Goal: Information Seeking & Learning: Learn about a topic

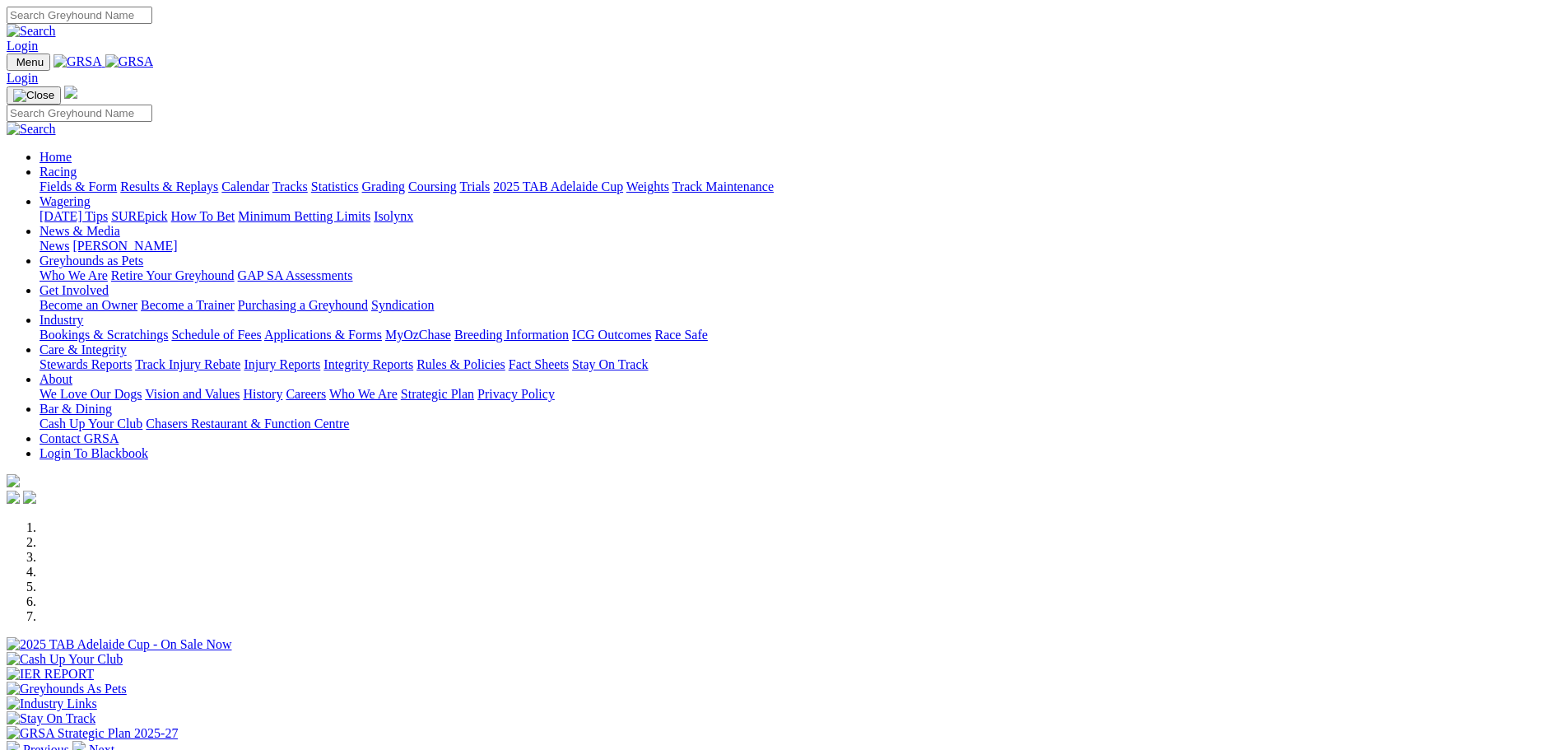
scroll to position [329, 0]
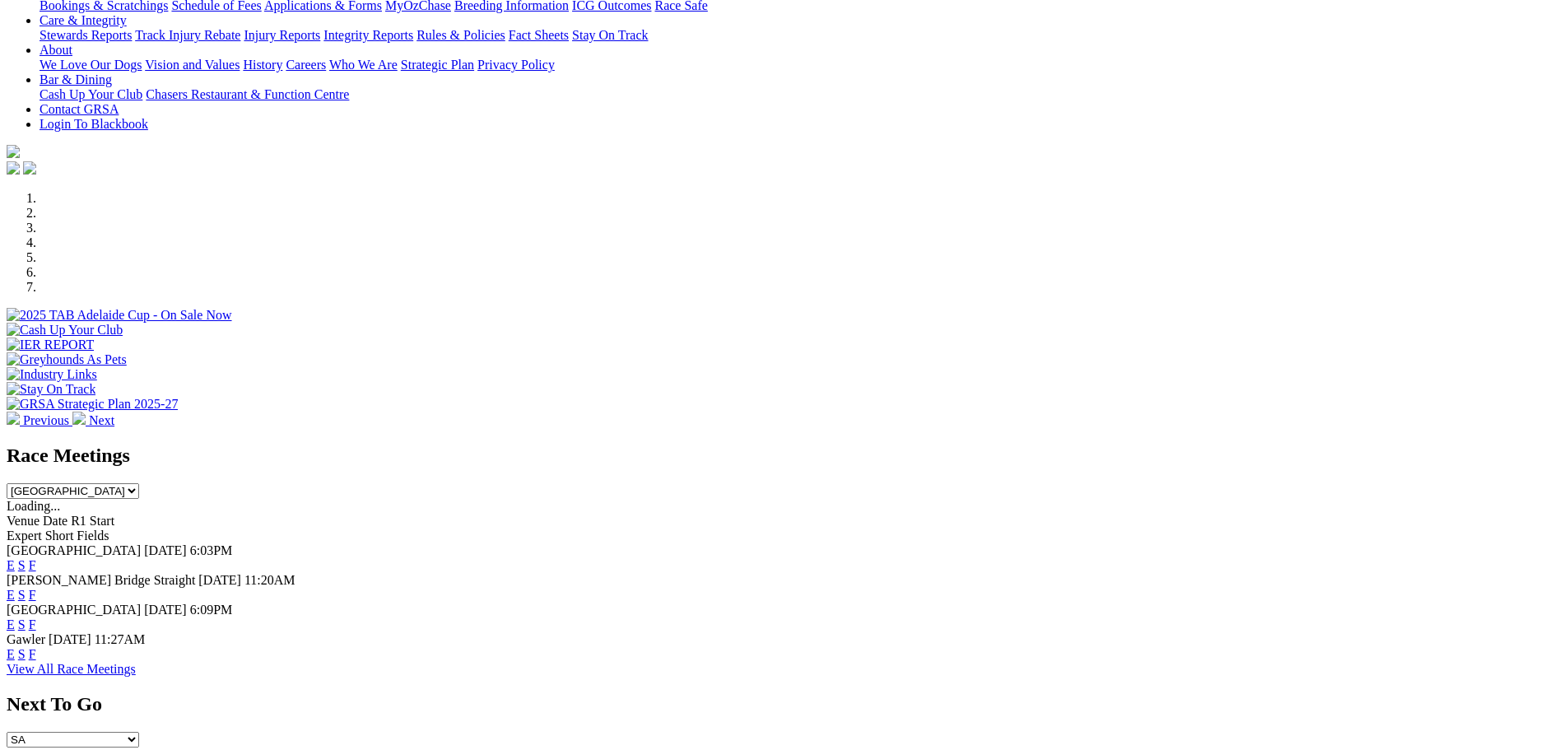
click at [36, 558] on link "F" at bounding box center [32, 564] width 7 height 14
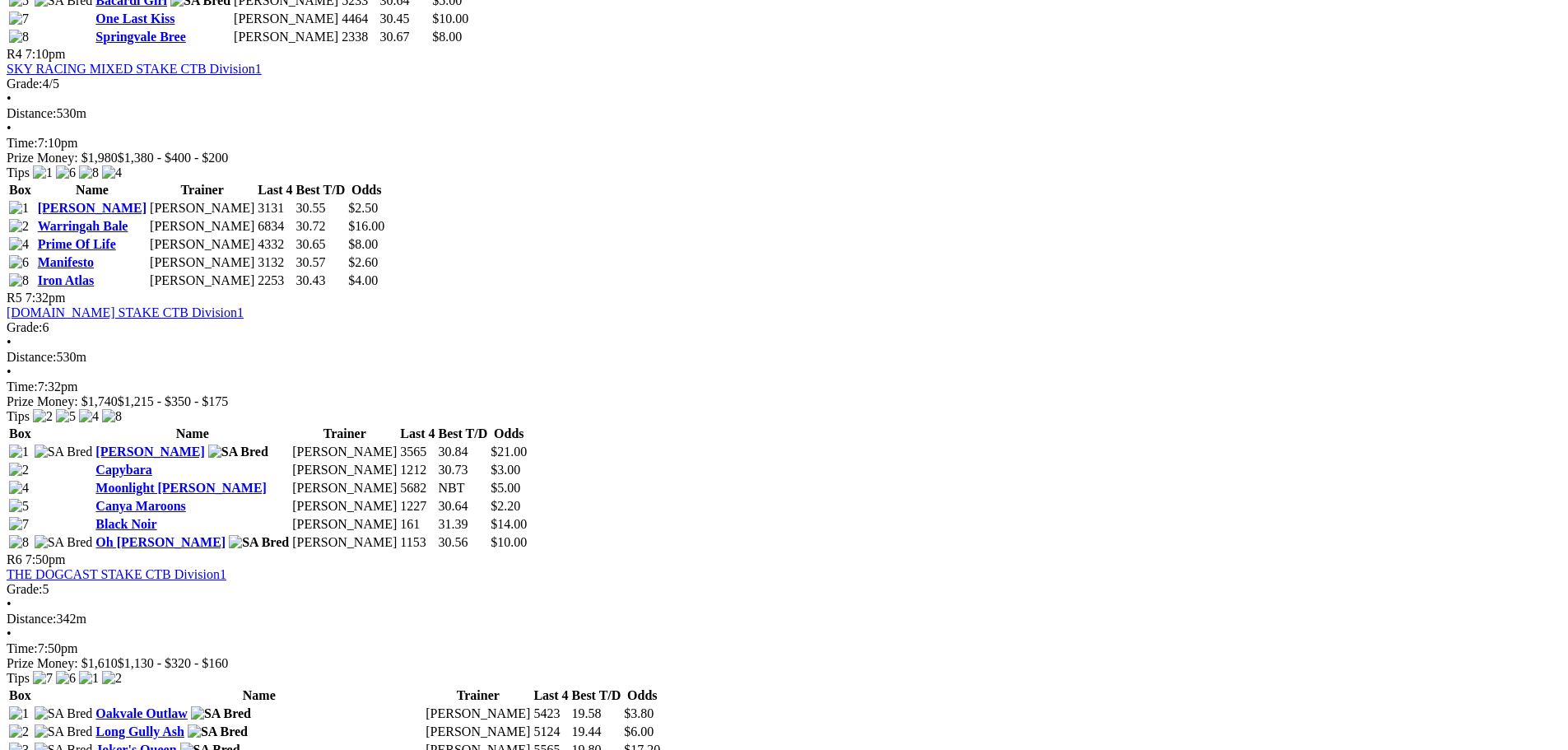
scroll to position [1810, 0]
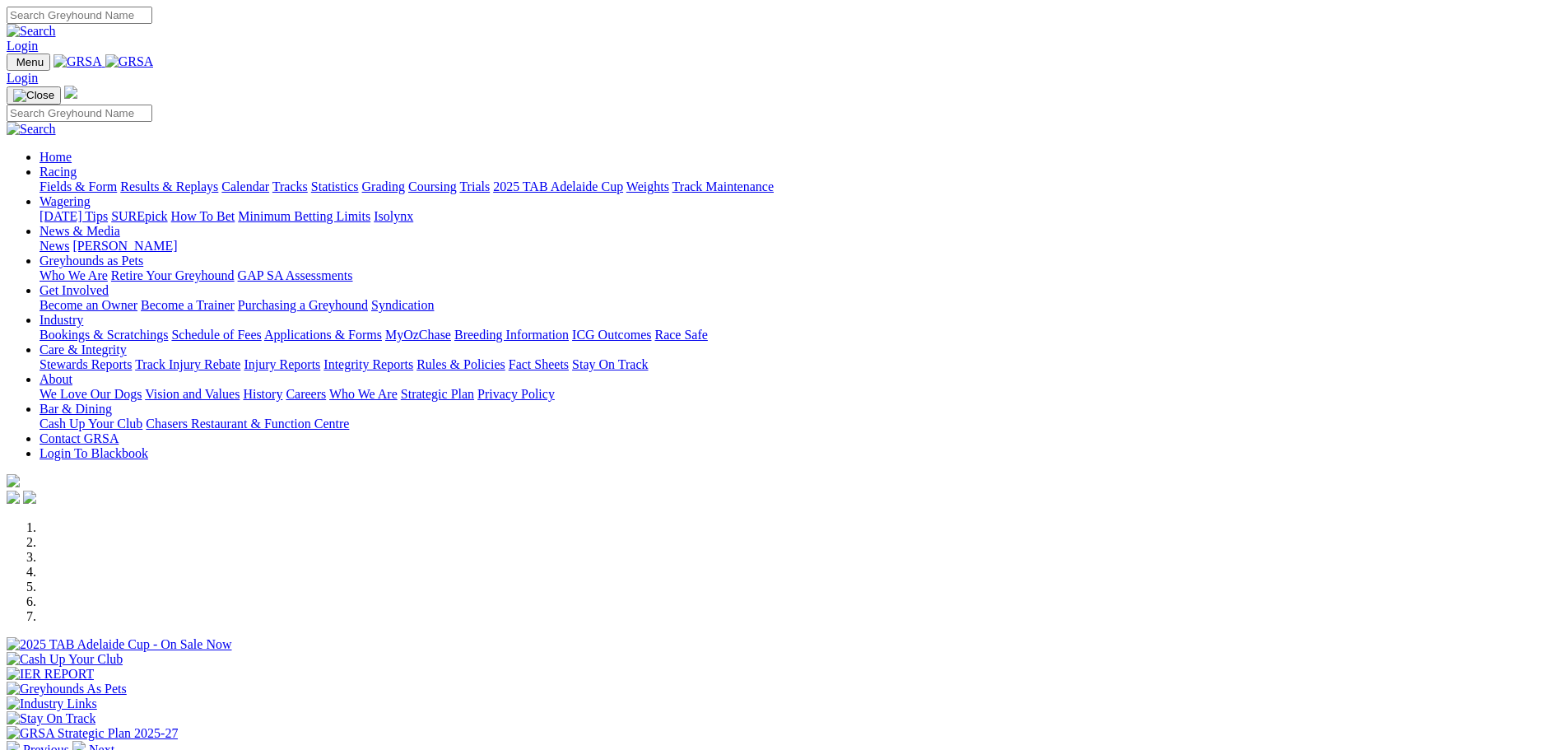
scroll to position [329, 0]
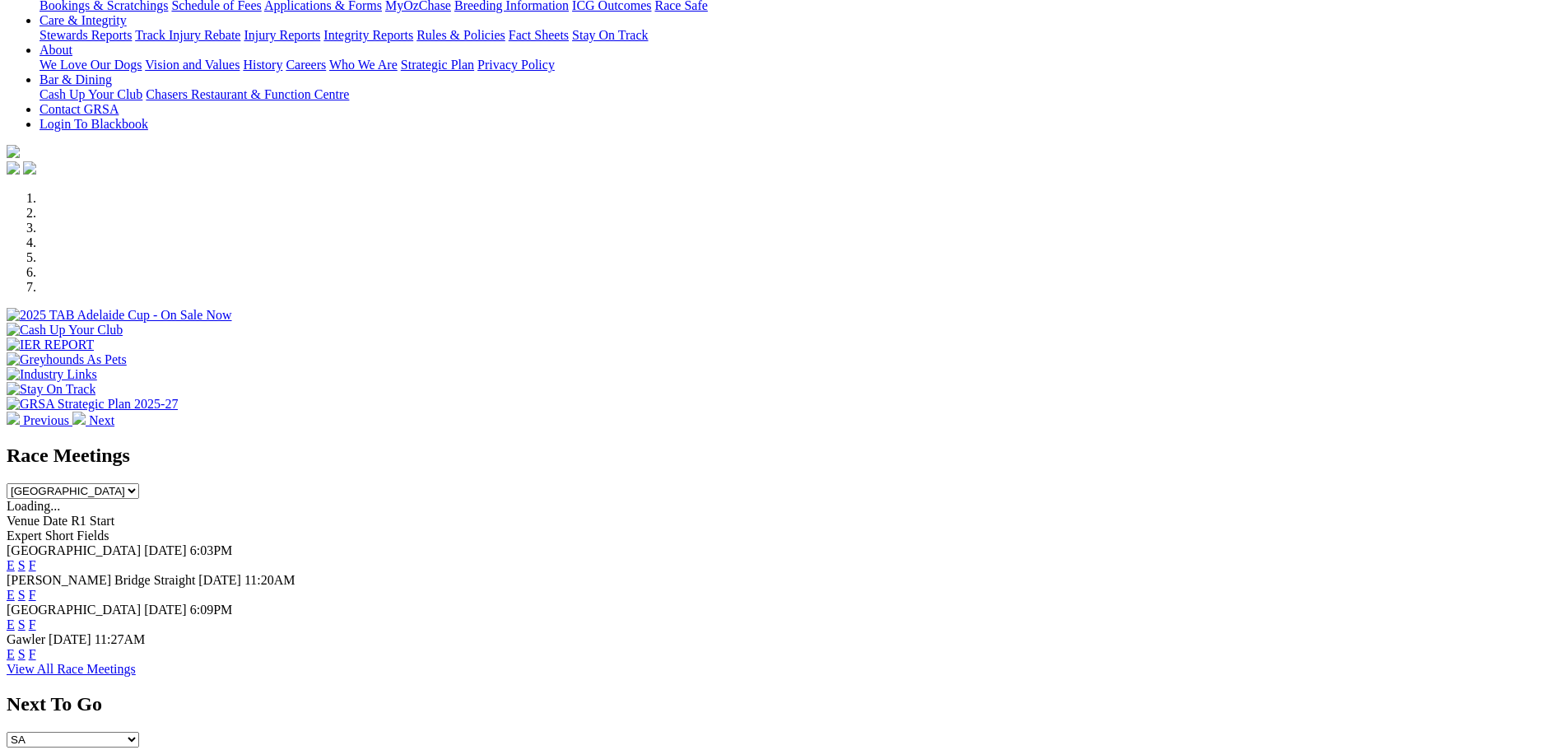
click at [36, 617] on link "F" at bounding box center [32, 624] width 7 height 14
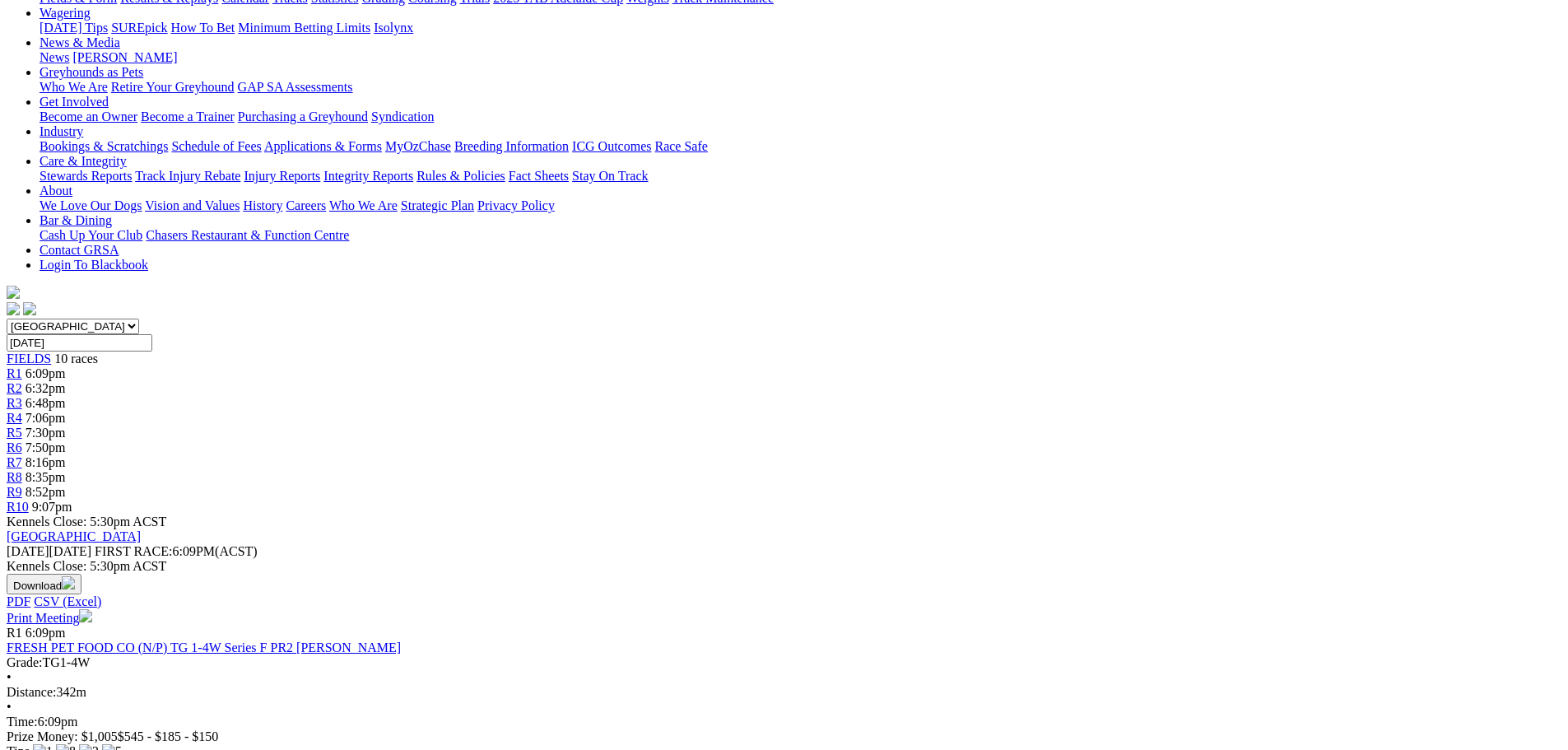
scroll to position [247, 0]
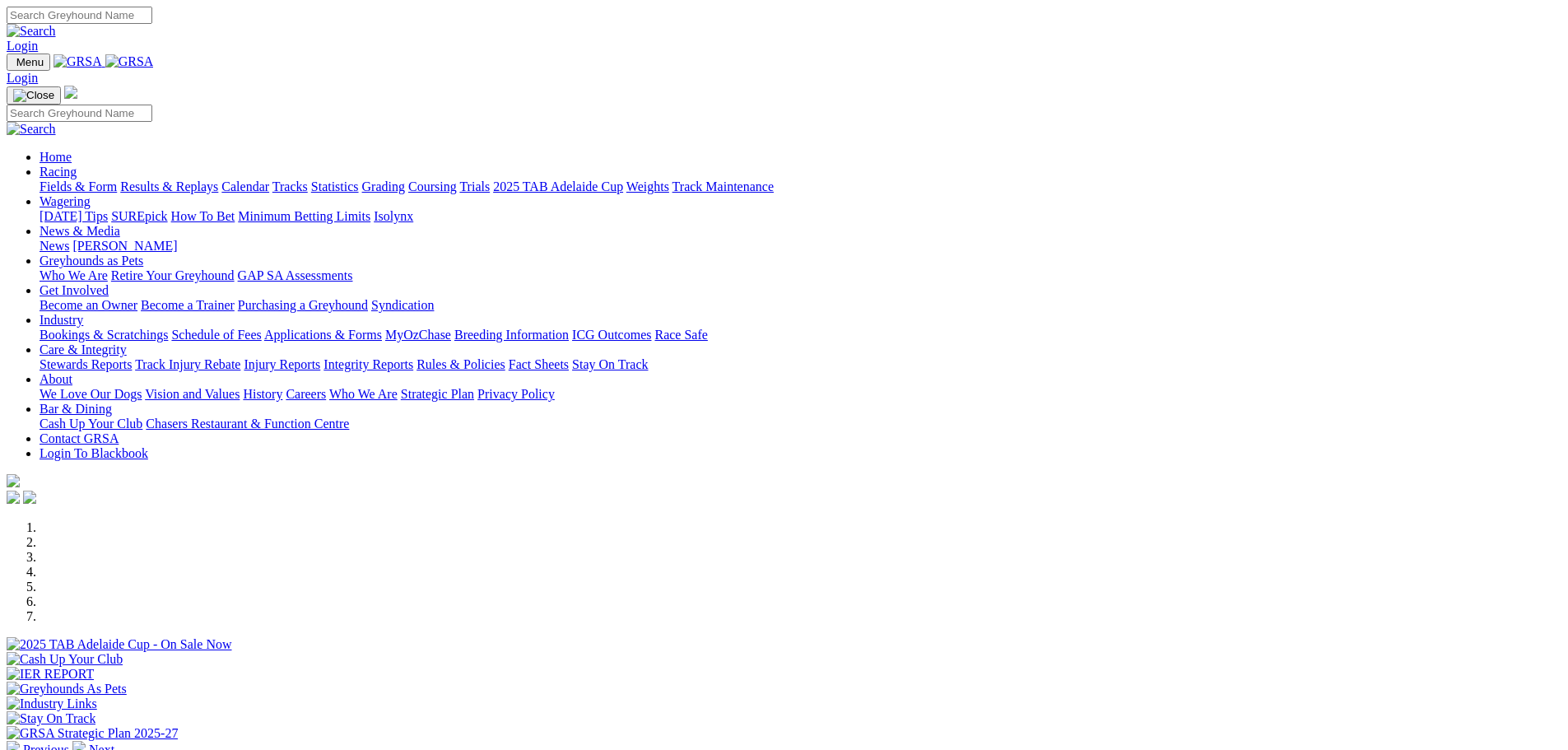
scroll to position [329, 0]
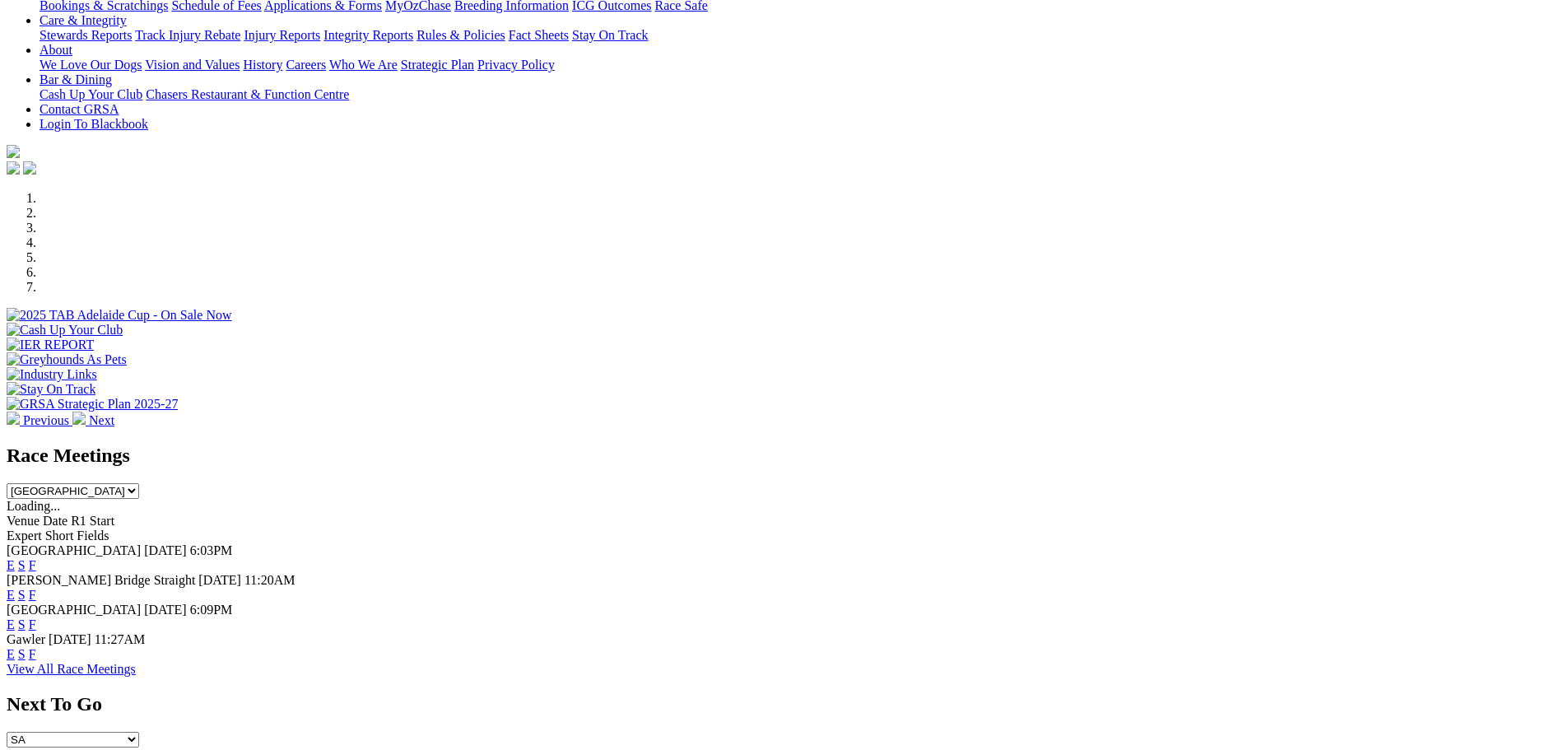
click at [36, 588] on link "F" at bounding box center [32, 594] width 7 height 14
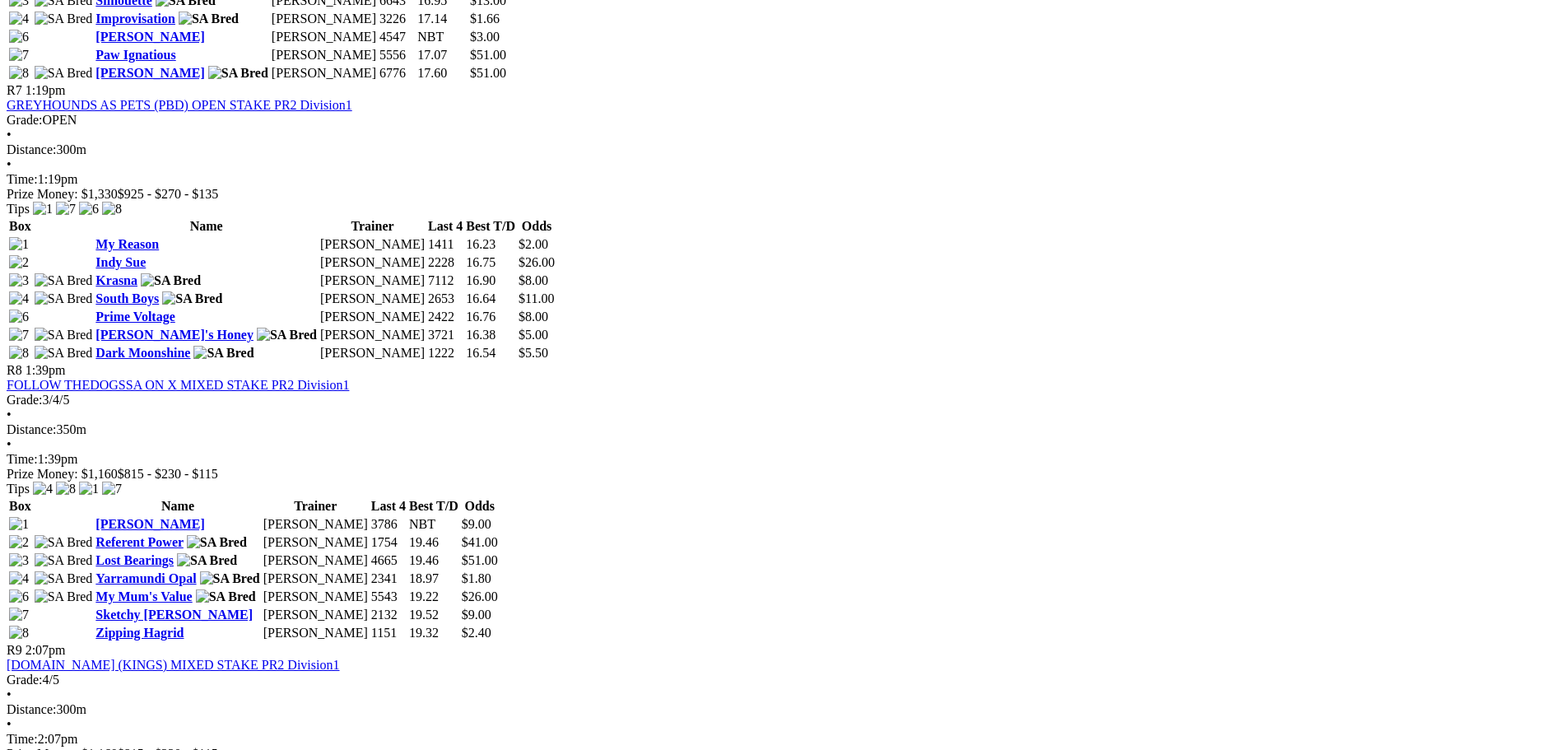
scroll to position [2373, 0]
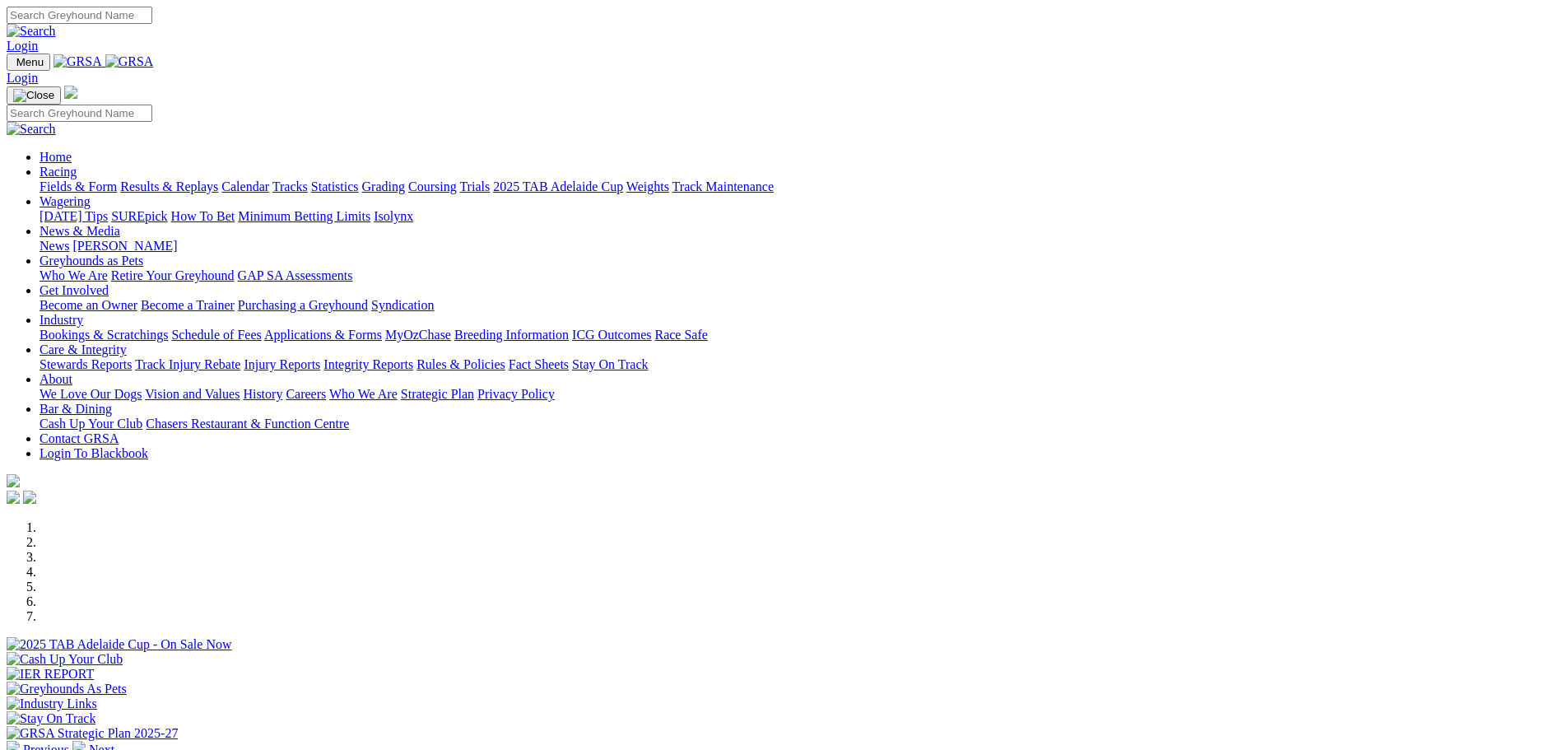
scroll to position [411, 0]
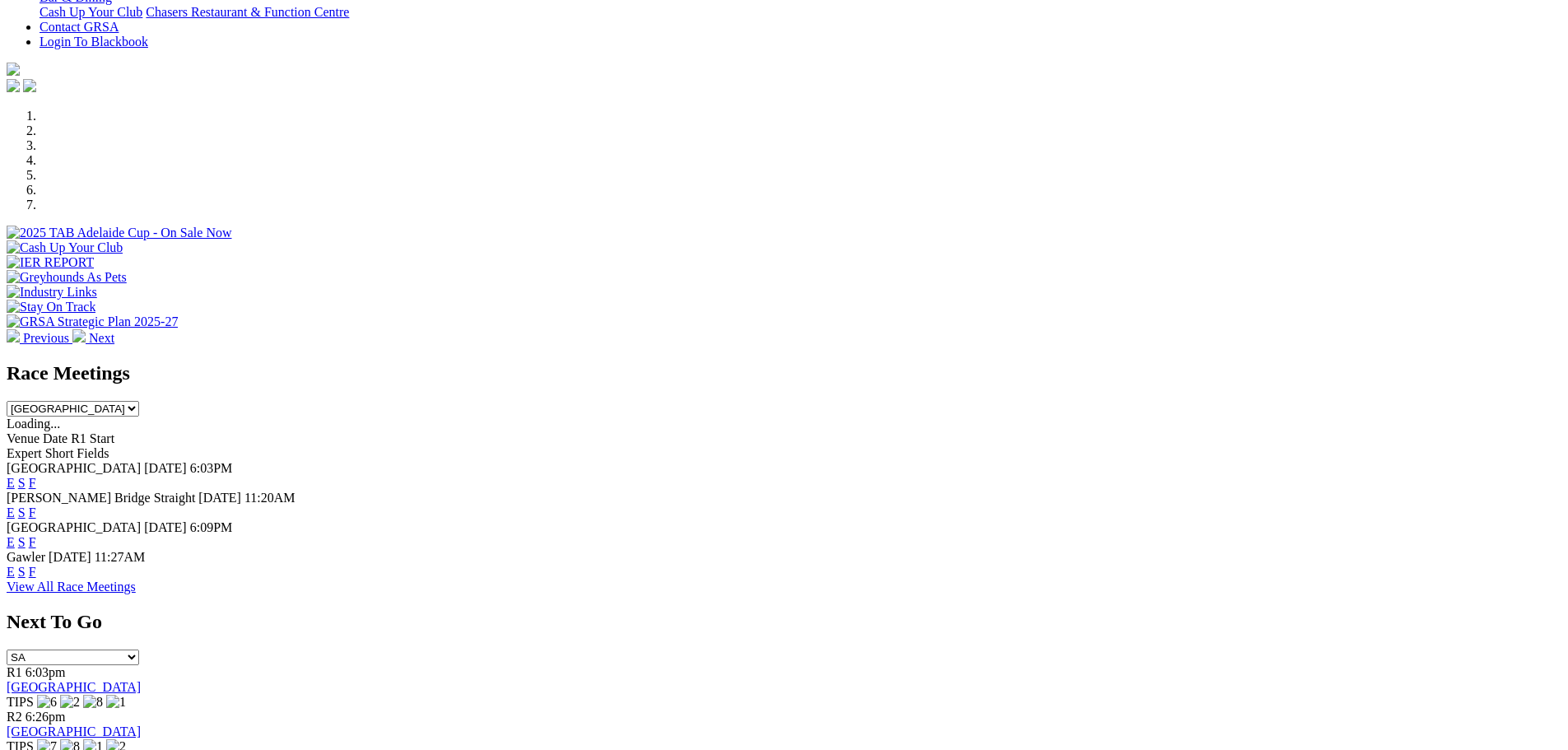
click at [36, 476] on link "F" at bounding box center [32, 482] width 7 height 14
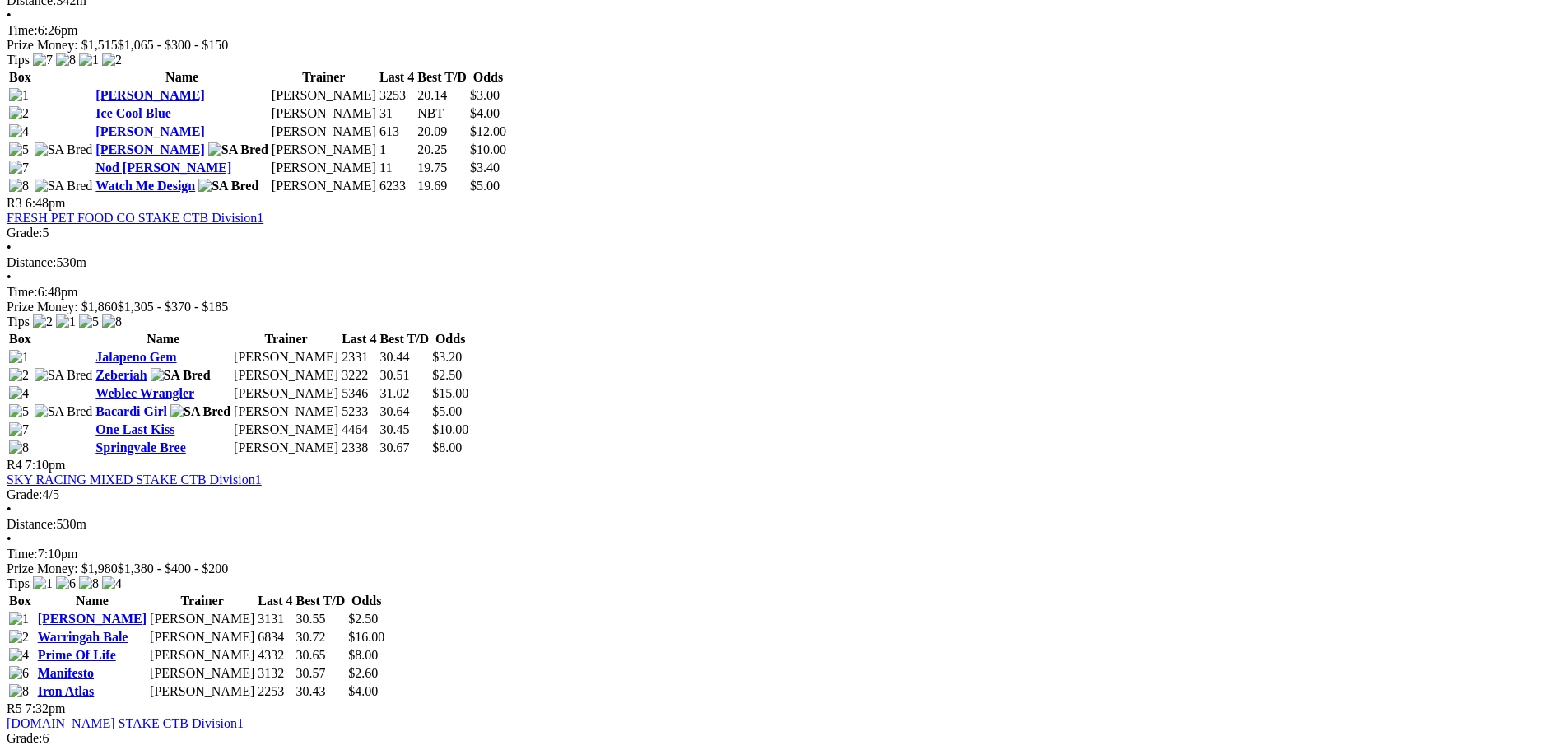
scroll to position [1152, 0]
